Goal: Task Accomplishment & Management: Manage account settings

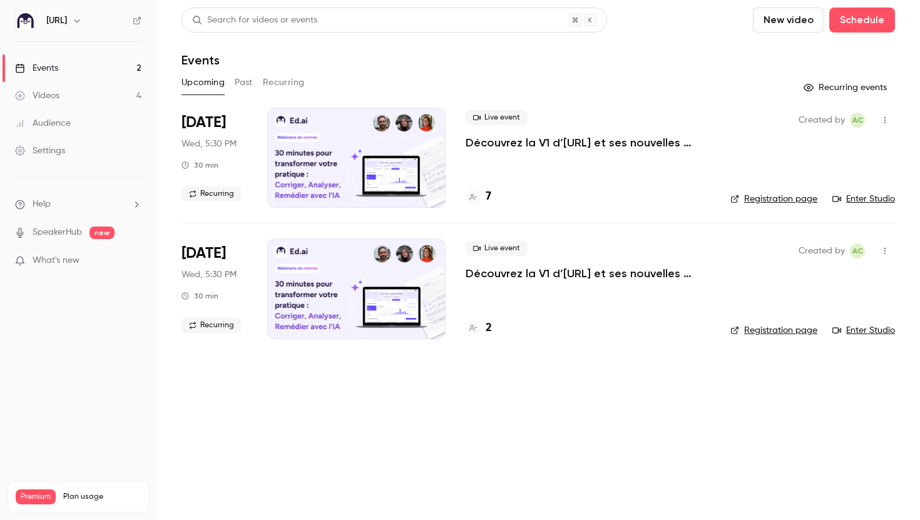
click at [94, 125] on link "Audience" at bounding box center [78, 124] width 156 height 28
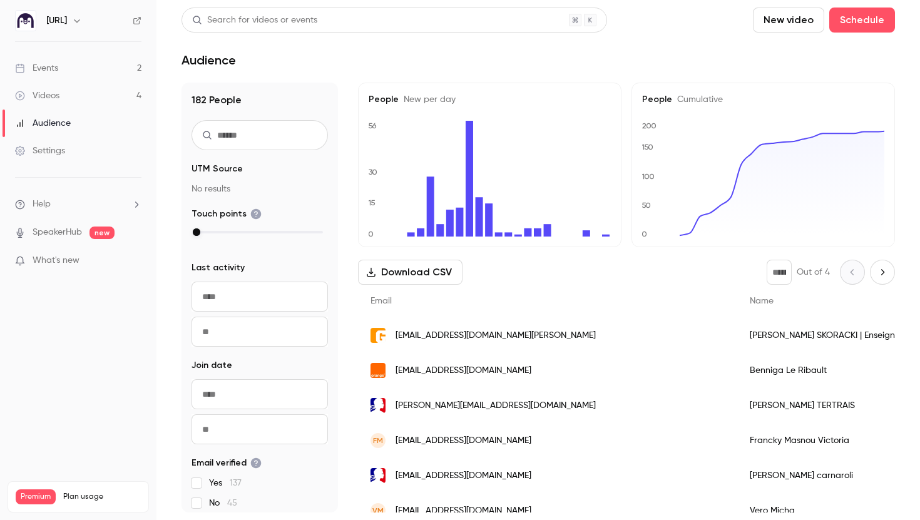
click at [244, 130] on input "text" at bounding box center [260, 135] width 136 height 30
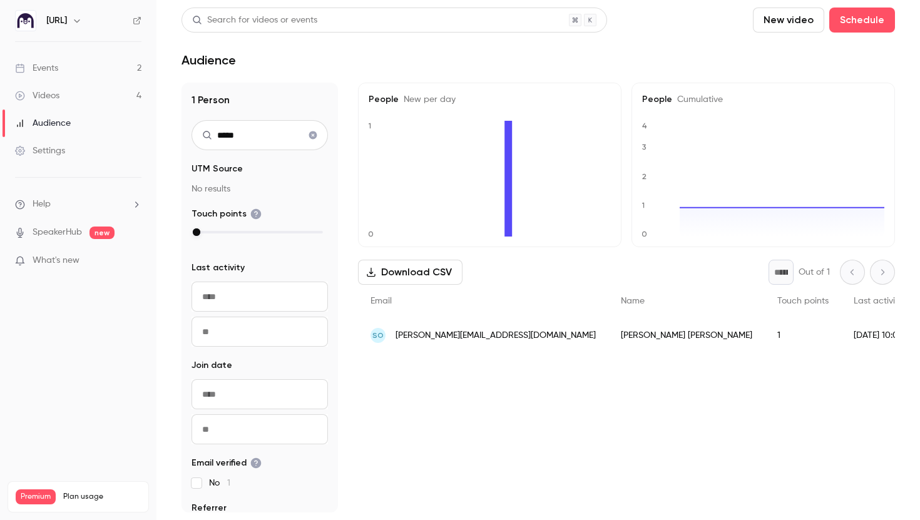
type input "*****"
